Goal: Find specific page/section: Find specific page/section

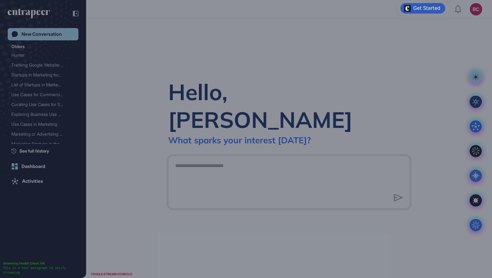
scroll to position [0, 0]
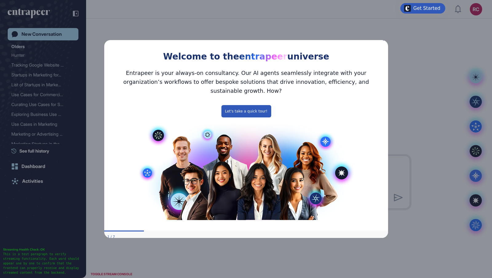
click at [384, 40] on icon "Close Preview" at bounding box center [384, 39] width 2 height 2
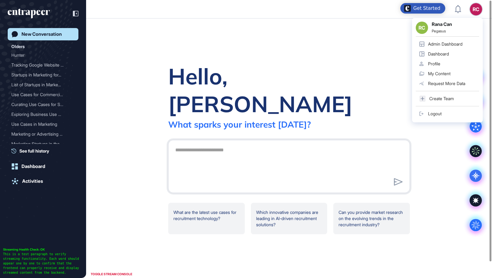
click at [460, 47] on link "Admin Dashboard" at bounding box center [447, 44] width 63 height 10
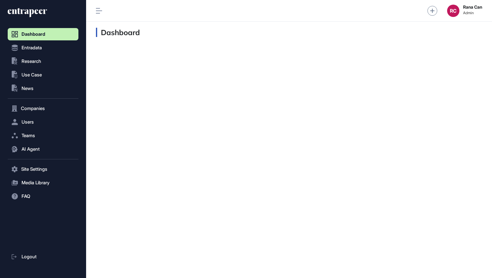
scroll to position [0, 0]
click at [49, 117] on button "Users" at bounding box center [43, 122] width 71 height 12
click at [42, 134] on link "User List" at bounding box center [45, 134] width 68 height 11
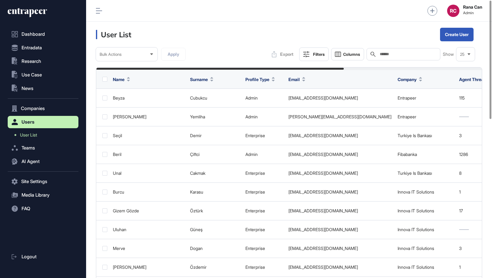
scroll to position [278, 406]
click at [391, 54] on input "text" at bounding box center [408, 54] width 57 height 5
type input "*******"
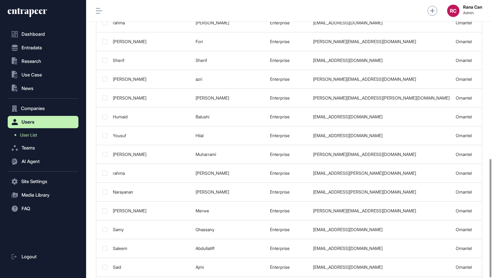
scroll to position [372, 0]
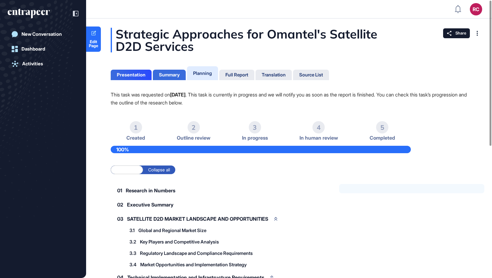
click at [172, 72] on div "Summary" at bounding box center [169, 75] width 21 height 6
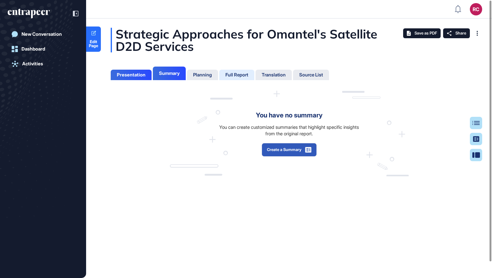
scroll to position [247, 2]
click at [237, 76] on div "Full Report" at bounding box center [237, 75] width 23 height 6
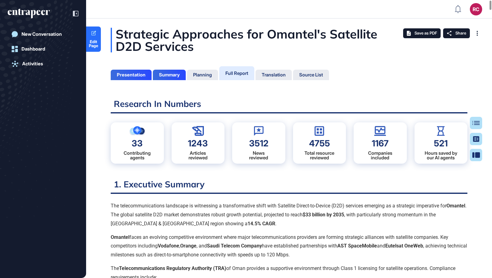
scroll to position [2, 0]
